Goal: Use online tool/utility: Utilize a website feature to perform a specific function

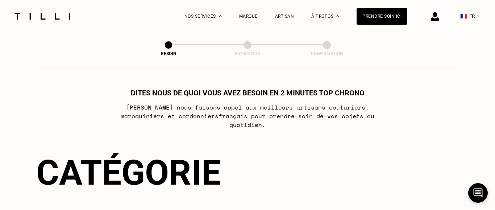
scroll to position [148, 0]
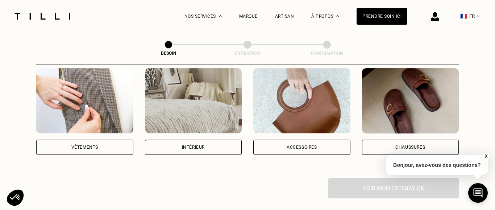
click at [303, 140] on div "Accessoires" at bounding box center [301, 147] width 97 height 15
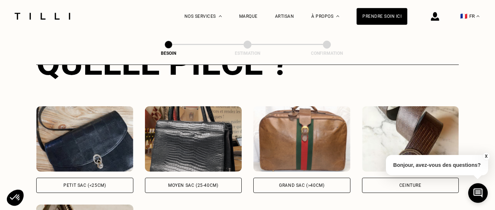
scroll to position [311, 0]
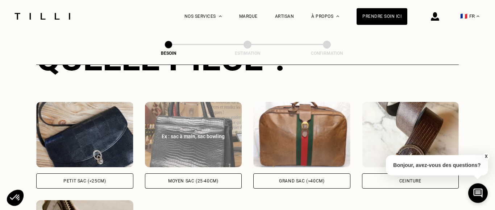
click at [202, 179] on div "Moyen sac (25-40cm)" at bounding box center [193, 181] width 50 height 4
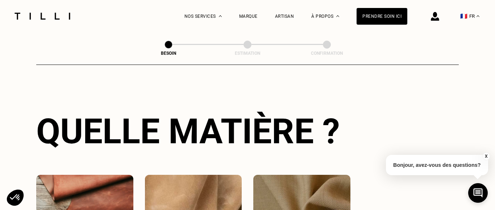
scroll to position [607, 0]
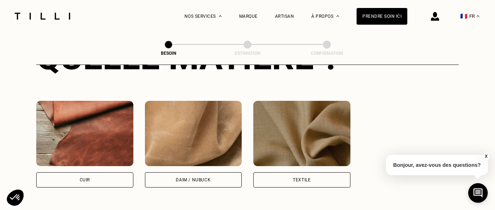
click at [318, 146] on img at bounding box center [301, 133] width 97 height 65
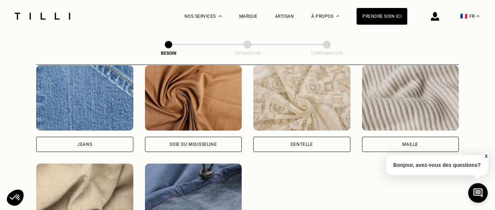
scroll to position [953, 0]
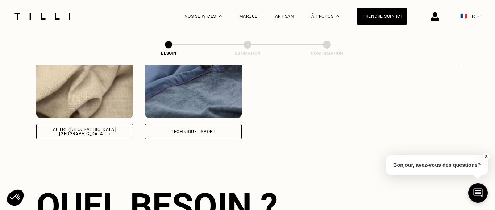
click at [114, 126] on div "Autre ([GEOGRAPHIC_DATA], [GEOGRAPHIC_DATA]...)" at bounding box center [84, 131] width 97 height 15
select select "FR"
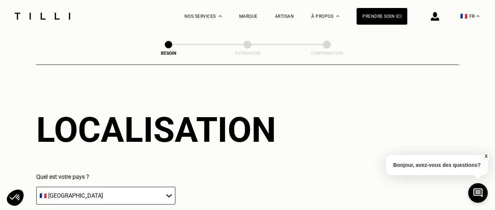
scroll to position [1140, 0]
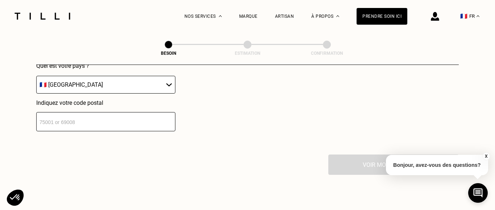
click at [160, 121] on input "number" at bounding box center [105, 121] width 139 height 19
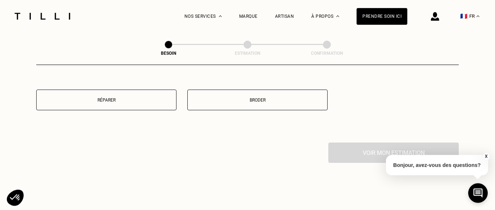
scroll to position [1358, 0]
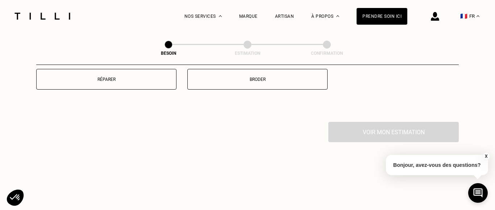
type input "75013"
click at [131, 74] on button "Réparer" at bounding box center [106, 79] width 140 height 21
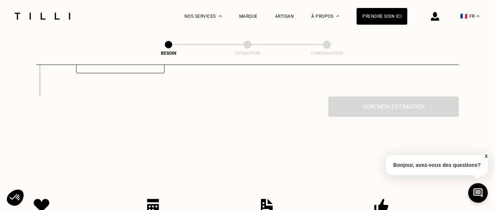
scroll to position [1396, 0]
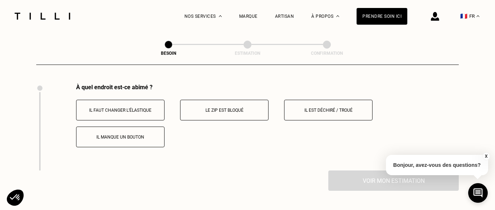
click at [351, 108] on p "Il est déchiré / troué" at bounding box center [328, 110] width 80 height 5
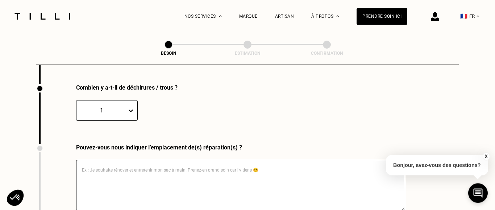
scroll to position [1482, 0]
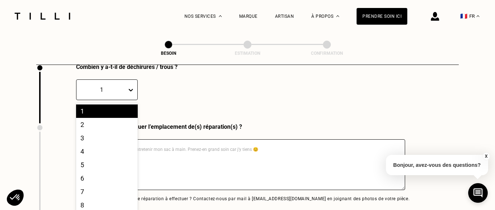
click at [132, 100] on div "10 results available. Use Up and Down to choose options, press Enter to select …" at bounding box center [107, 89] width 62 height 21
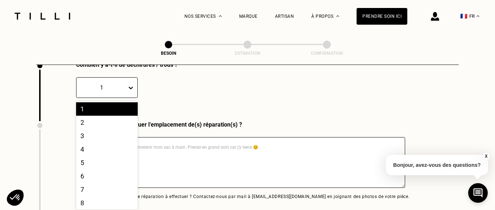
scroll to position [32, 0]
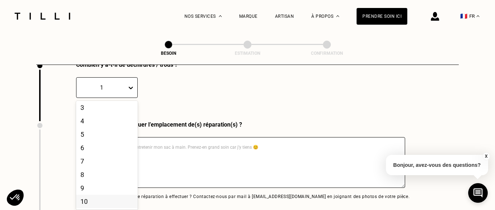
click at [103, 198] on div "10" at bounding box center [107, 201] width 62 height 13
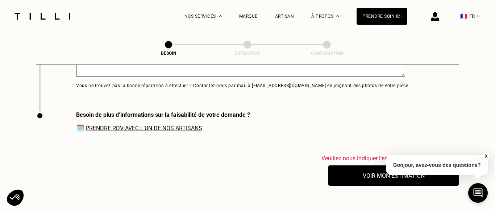
scroll to position [1542, 0]
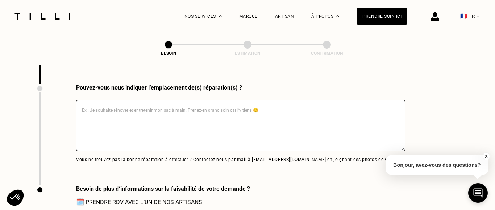
click at [268, 115] on textarea at bounding box center [240, 125] width 329 height 51
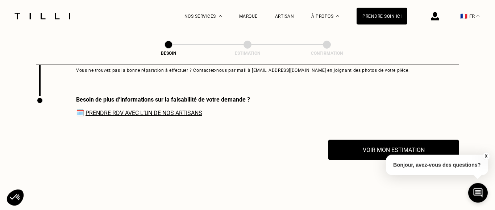
scroll to position [1653, 0]
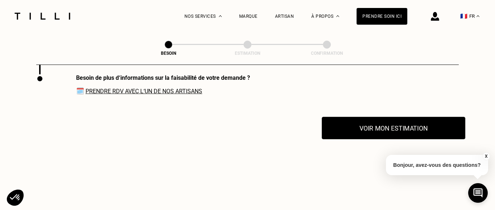
type textarea "L'ensemble de le doublure est à changer"
click at [390, 121] on button "Voir mon estimation" at bounding box center [394, 128] width 144 height 22
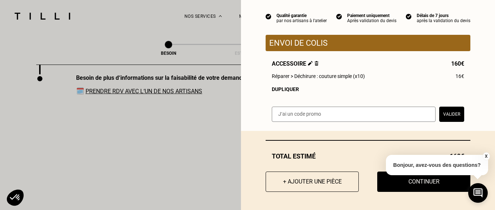
scroll to position [0, 0]
